Goal: Information Seeking & Learning: Learn about a topic

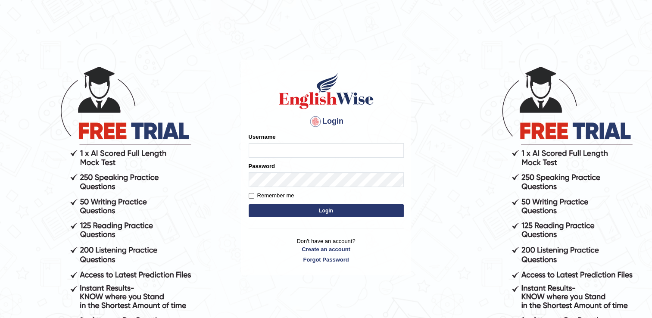
type input "pooja_pte"
click at [335, 208] on button "Login" at bounding box center [325, 210] width 155 height 13
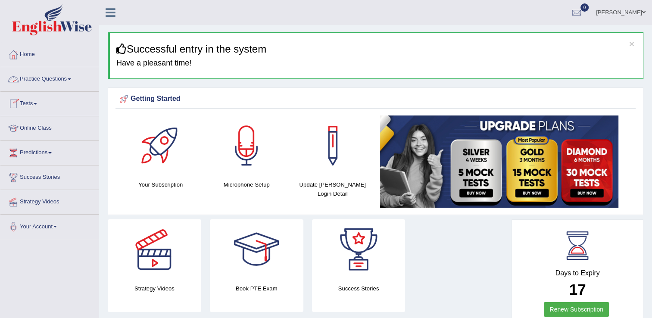
click at [52, 76] on link "Practice Questions" at bounding box center [49, 78] width 98 height 22
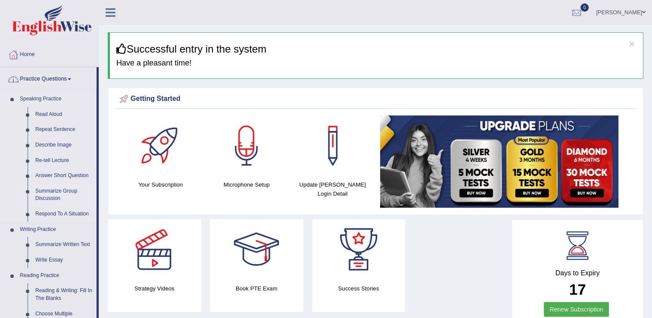
click at [62, 191] on link "Summarize Group Discussion" at bounding box center [63, 194] width 65 height 23
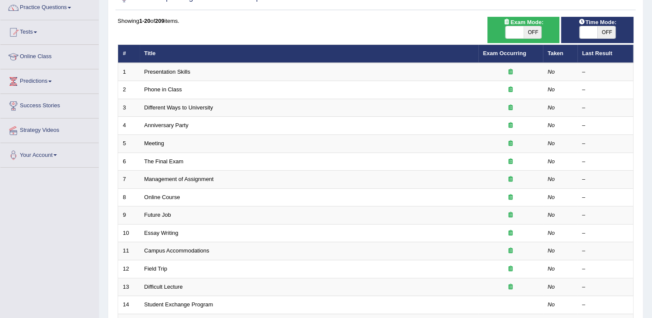
scroll to position [86, 0]
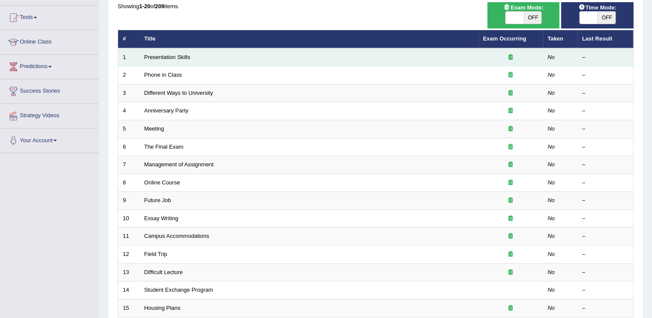
click at [264, 59] on td "Presentation Skills" at bounding box center [309, 57] width 339 height 18
drag, startPoint x: 266, startPoint y: 53, endPoint x: 276, endPoint y: 51, distance: 9.6
click at [276, 51] on td "Presentation Skills" at bounding box center [309, 57] width 339 height 18
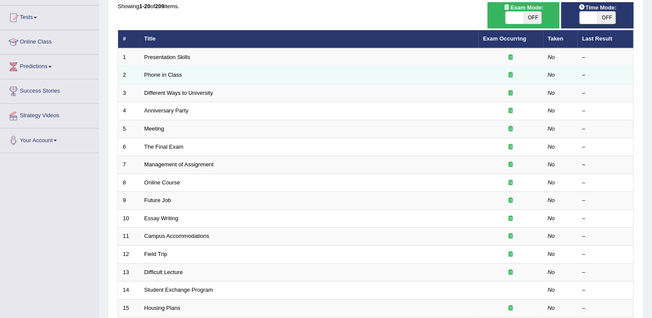
click at [171, 69] on td "Phone in Class" at bounding box center [309, 75] width 339 height 18
click at [181, 75] on td "Phone in Class" at bounding box center [309, 75] width 339 height 18
click at [178, 75] on link "Phone in Class" at bounding box center [162, 74] width 37 height 6
